Goal: Browse casually

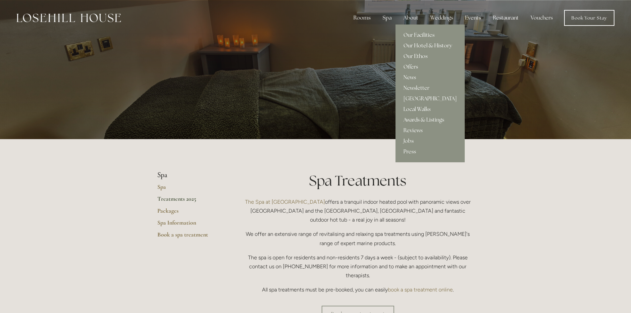
click at [410, 43] on link "Our Hotel & History" at bounding box center [430, 45] width 69 height 11
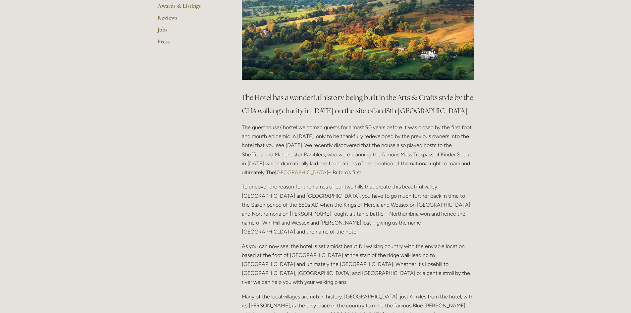
scroll to position [141, 0]
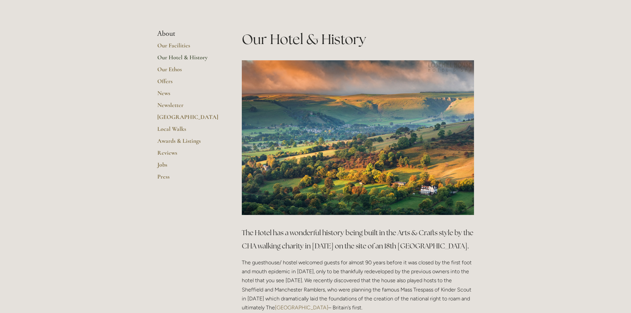
click at [349, 150] on img at bounding box center [358, 137] width 232 height 155
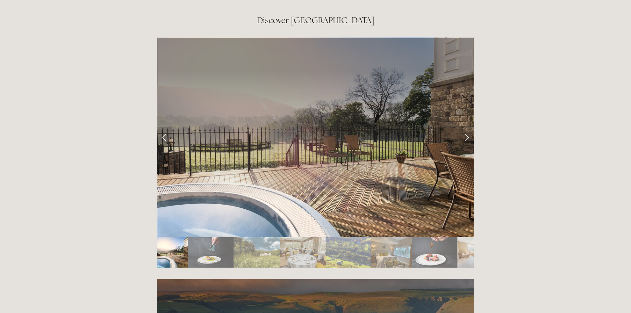
scroll to position [1126, 0]
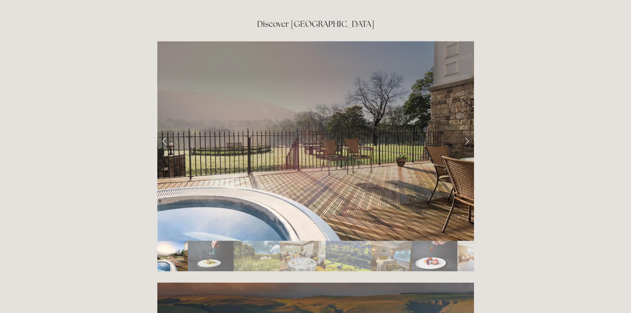
click at [254, 241] on img "Slide 3" at bounding box center [257, 256] width 46 height 30
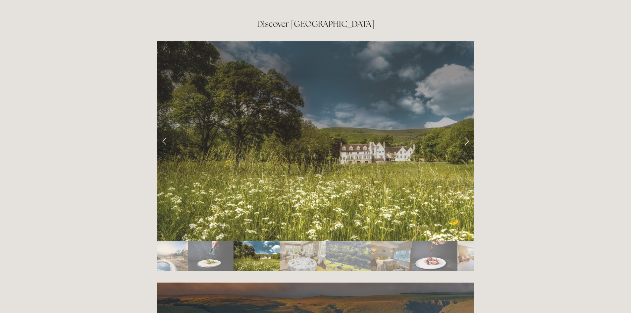
drag, startPoint x: 314, startPoint y: 112, endPoint x: 364, endPoint y: 227, distance: 125.5
click at [364, 241] on img "Slide 5" at bounding box center [349, 256] width 46 height 30
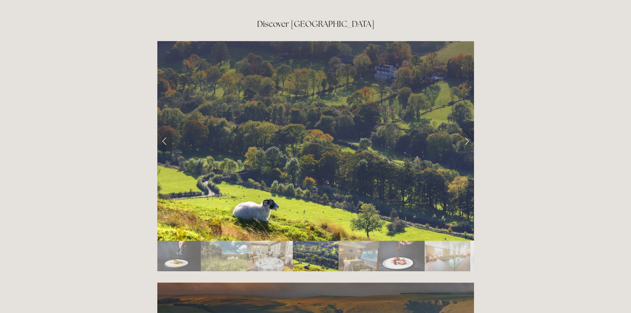
click at [386, 241] on img "Slide 7" at bounding box center [402, 256] width 46 height 30
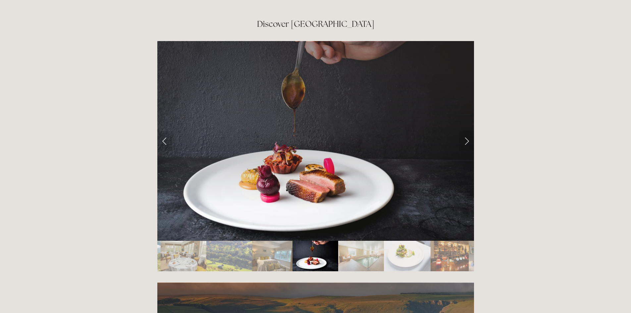
click at [447, 241] on img "Slide 10" at bounding box center [450, 256] width 38 height 30
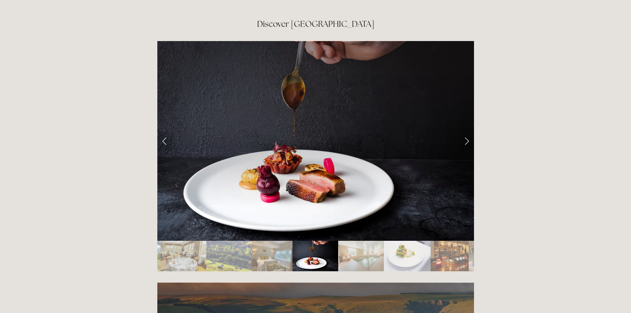
click at [463, 241] on img "Slide 10" at bounding box center [450, 256] width 38 height 30
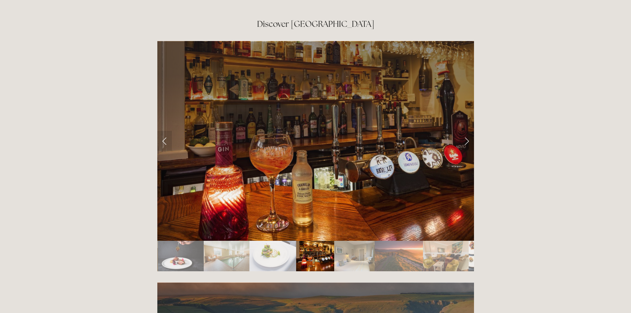
click at [419, 241] on img "Slide 12" at bounding box center [399, 256] width 48 height 30
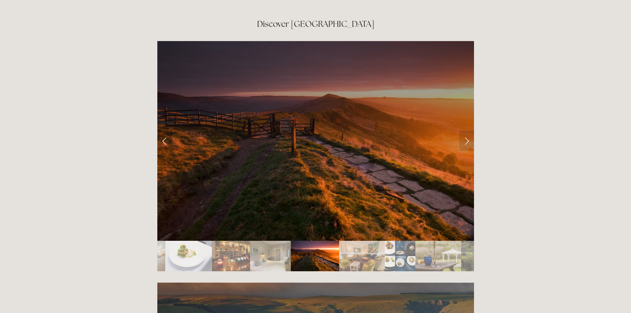
click at [358, 241] on img "Slide 13" at bounding box center [362, 256] width 46 height 30
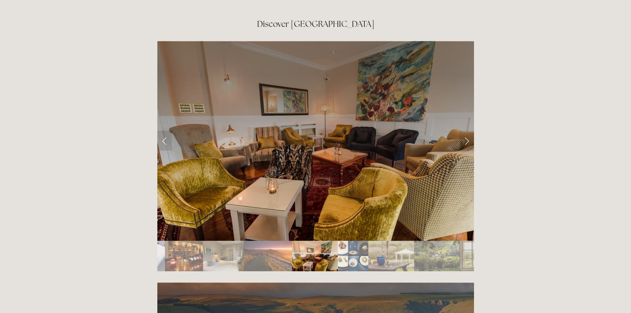
click at [317, 241] on img "Slide 13" at bounding box center [315, 256] width 46 height 30
click at [444, 241] on img "Slide 16" at bounding box center [436, 256] width 45 height 30
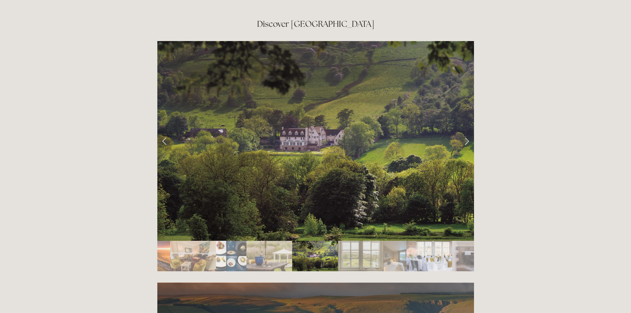
click at [420, 241] on img "Slide 19" at bounding box center [430, 256] width 46 height 30
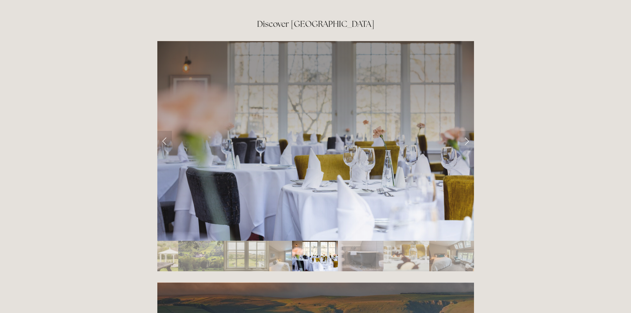
click at [438, 241] on img "Slide 22" at bounding box center [452, 256] width 46 height 30
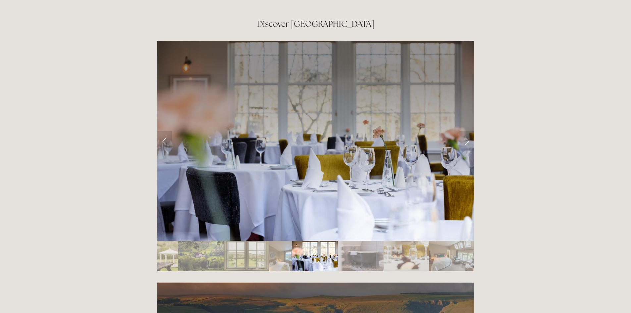
click at [467, 241] on img "Slide 22" at bounding box center [452, 256] width 46 height 30
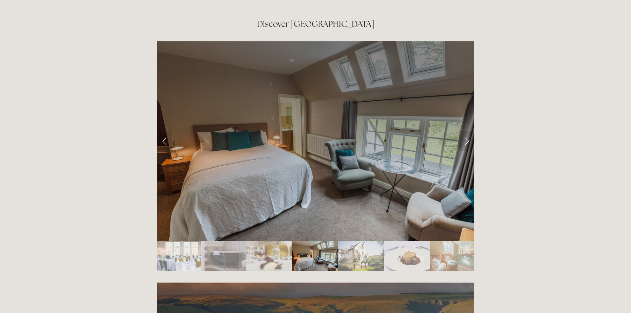
click at [339, 241] on img "Slide 23" at bounding box center [361, 256] width 46 height 30
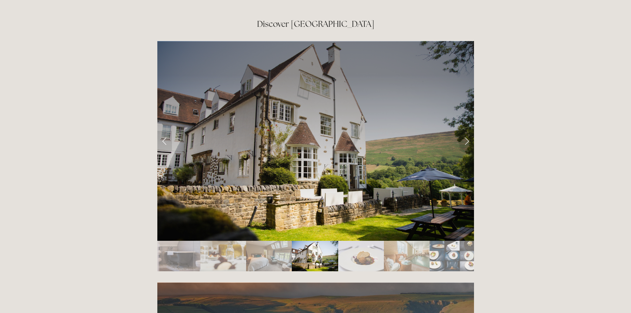
click at [434, 241] on img "Slide 26" at bounding box center [452, 256] width 45 height 30
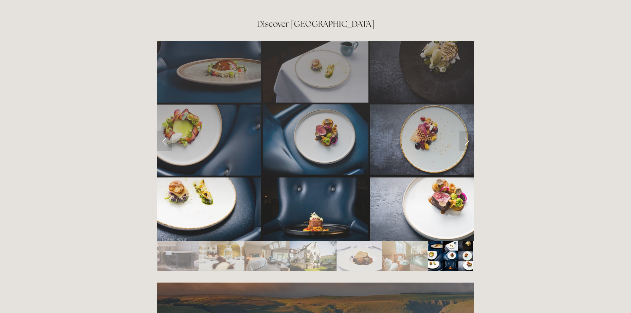
click at [445, 241] on img "Slide 26" at bounding box center [450, 256] width 45 height 30
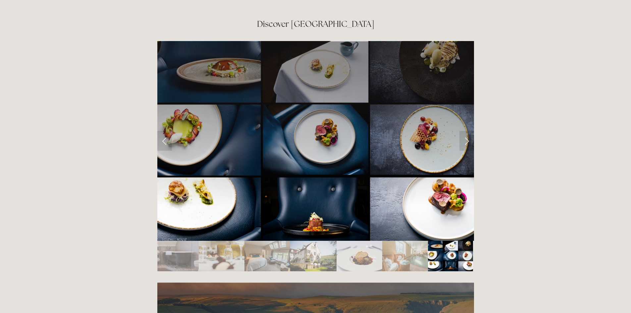
click at [461, 241] on img "Slide 26" at bounding box center [450, 256] width 45 height 30
click at [389, 241] on img "Slide 25" at bounding box center [405, 256] width 46 height 30
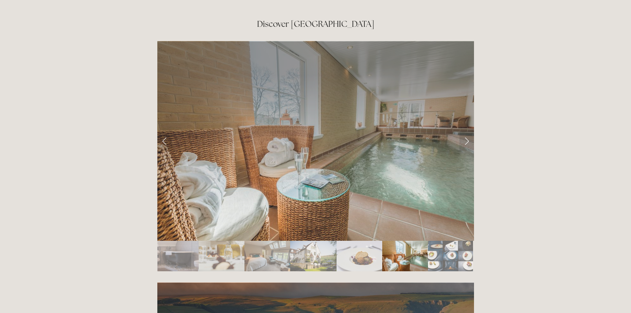
click at [304, 241] on img "Slide 23" at bounding box center [313, 256] width 46 height 30
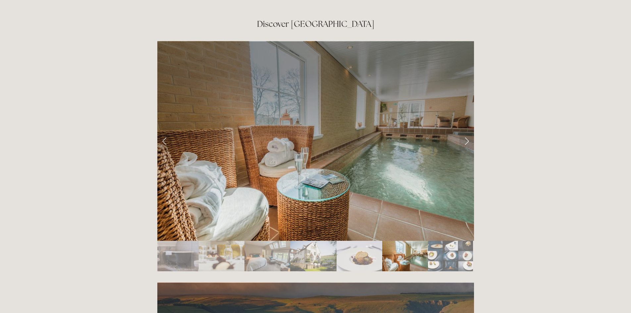
click at [174, 241] on img "Slide 20" at bounding box center [176, 256] width 46 height 30
click at [155, 222] on div at bounding box center [316, 156] width 328 height 242
click at [167, 131] on link "Previous Slide" at bounding box center [164, 141] width 15 height 20
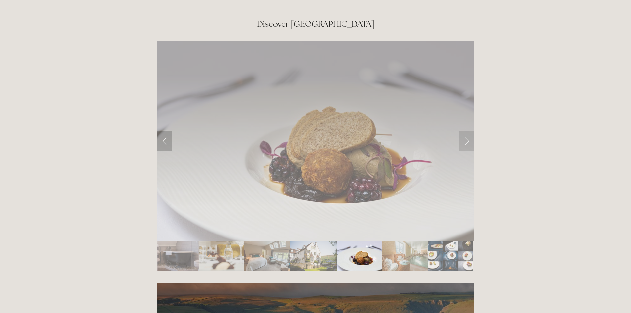
click at [167, 131] on link "Previous Slide" at bounding box center [164, 141] width 15 height 20
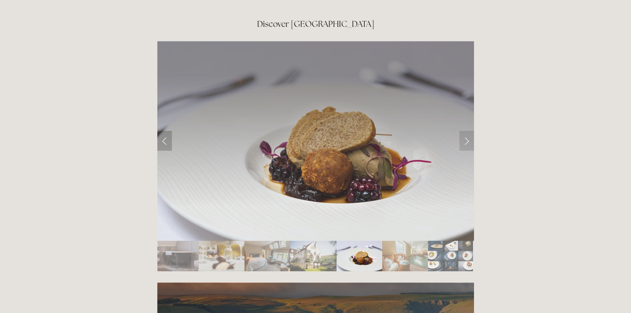
click at [167, 131] on link "Previous Slide" at bounding box center [164, 141] width 15 height 20
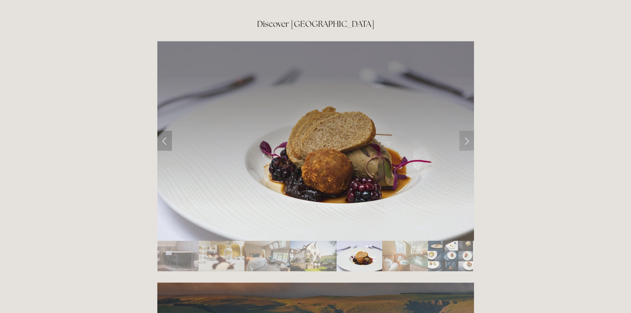
click at [167, 131] on link "Previous Slide" at bounding box center [164, 141] width 15 height 20
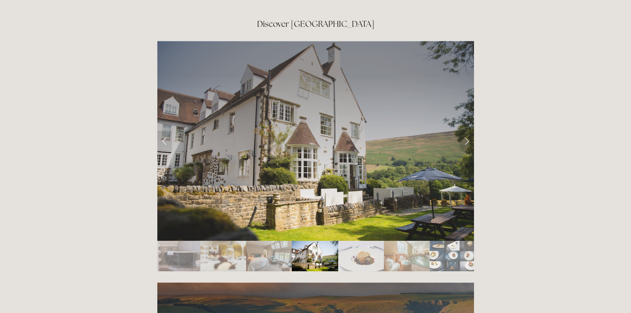
click at [188, 241] on img "Slide 20" at bounding box center [178, 256] width 46 height 30
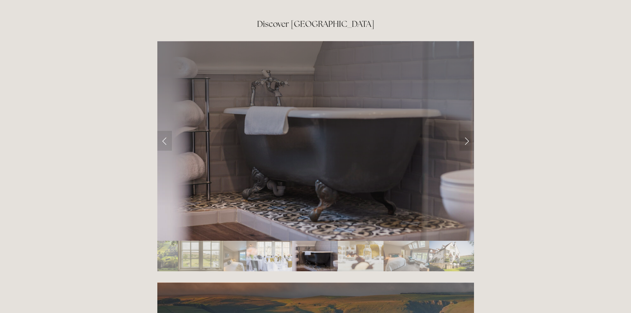
click at [173, 241] on img "Slide 16" at bounding box center [155, 256] width 45 height 30
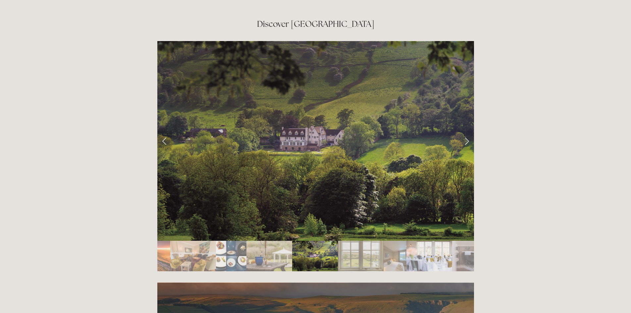
click at [203, 241] on img "Slide 13" at bounding box center [193, 256] width 46 height 30
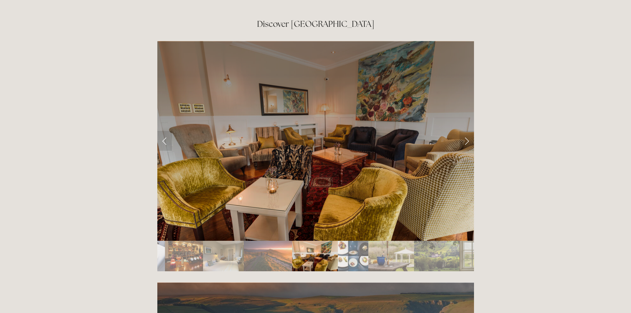
click at [186, 241] on img "Slide 10" at bounding box center [184, 256] width 38 height 30
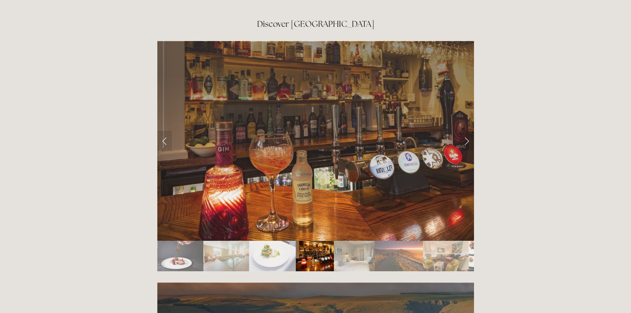
click at [193, 241] on img "Slide 7" at bounding box center [181, 256] width 46 height 30
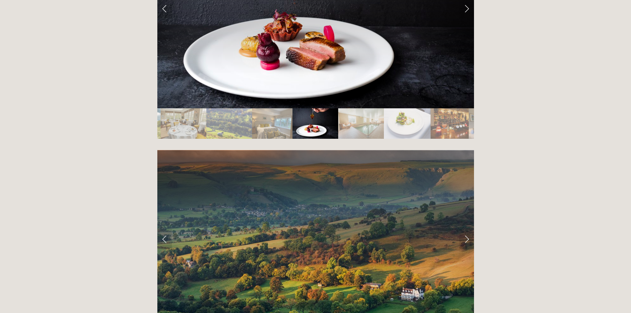
scroll to position [1325, 0]
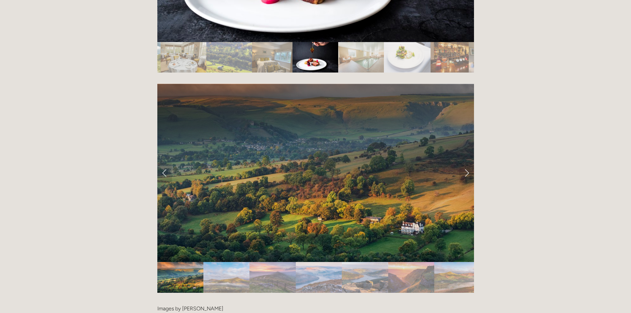
click at [265, 262] on img "Slide 3" at bounding box center [272, 277] width 46 height 31
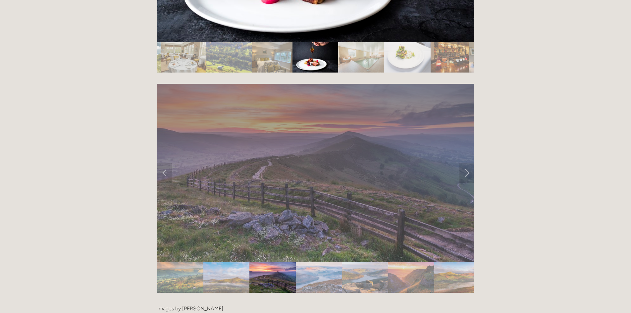
click at [216, 262] on img "Slide 2" at bounding box center [226, 277] width 46 height 31
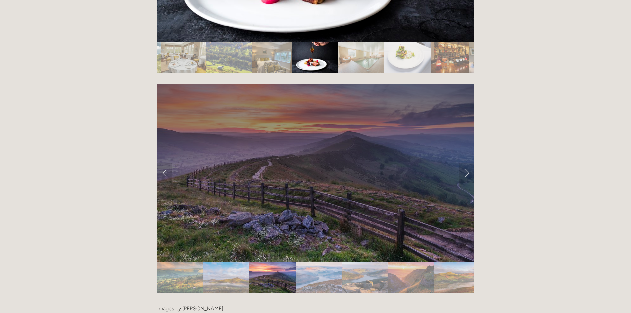
click at [238, 262] on img "Slide 2" at bounding box center [226, 277] width 46 height 31
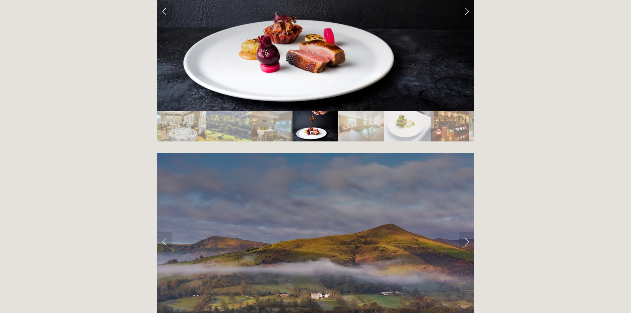
scroll to position [1193, 0]
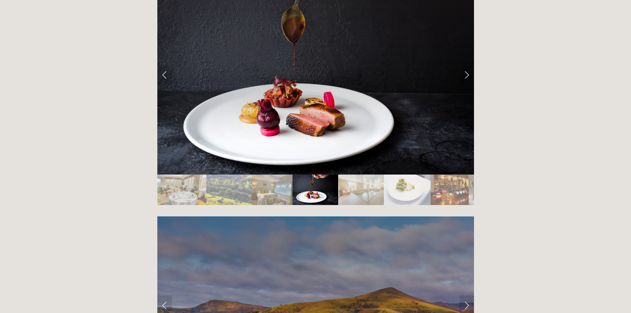
click at [193, 175] on img "Slide 4" at bounding box center [184, 190] width 46 height 30
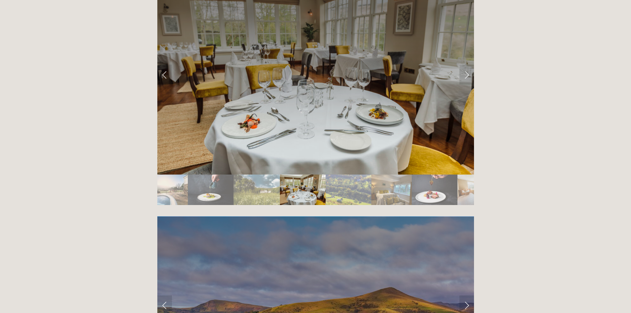
click at [266, 175] on img "Slide 3" at bounding box center [257, 190] width 46 height 30
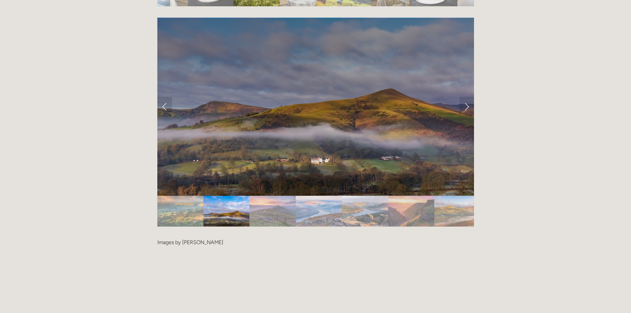
scroll to position [1160, 0]
